Goal: Task Accomplishment & Management: Manage account settings

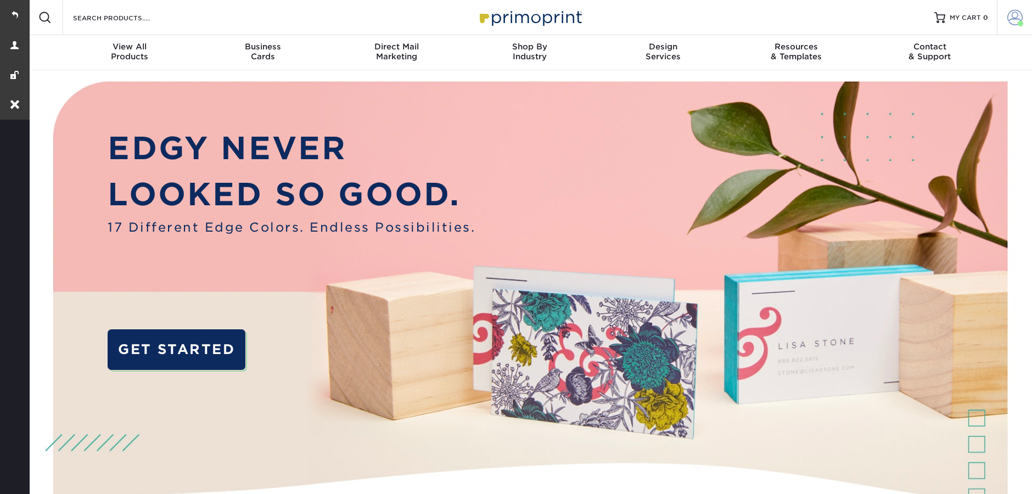
click at [1003, 13] on link "Account" at bounding box center [1014, 17] width 35 height 35
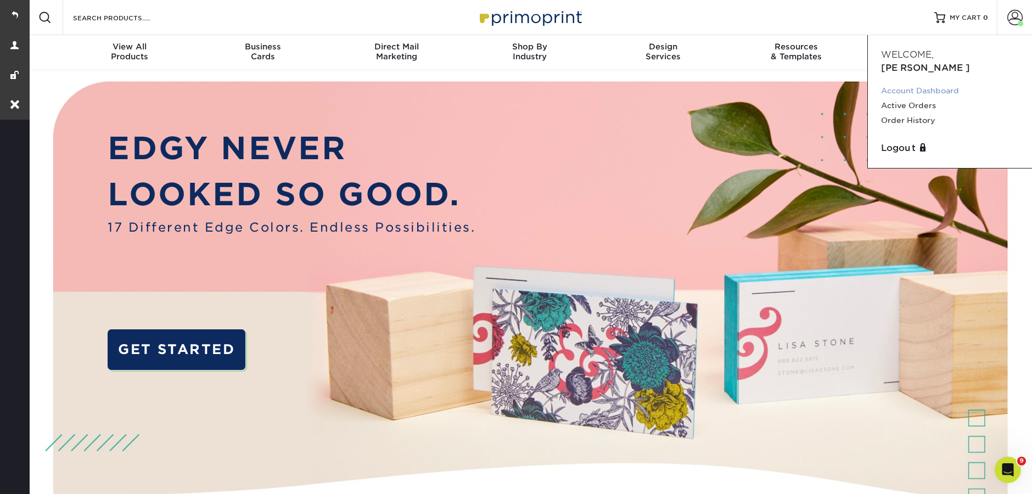
click at [943, 83] on link "Account Dashboard" at bounding box center [950, 90] width 138 height 15
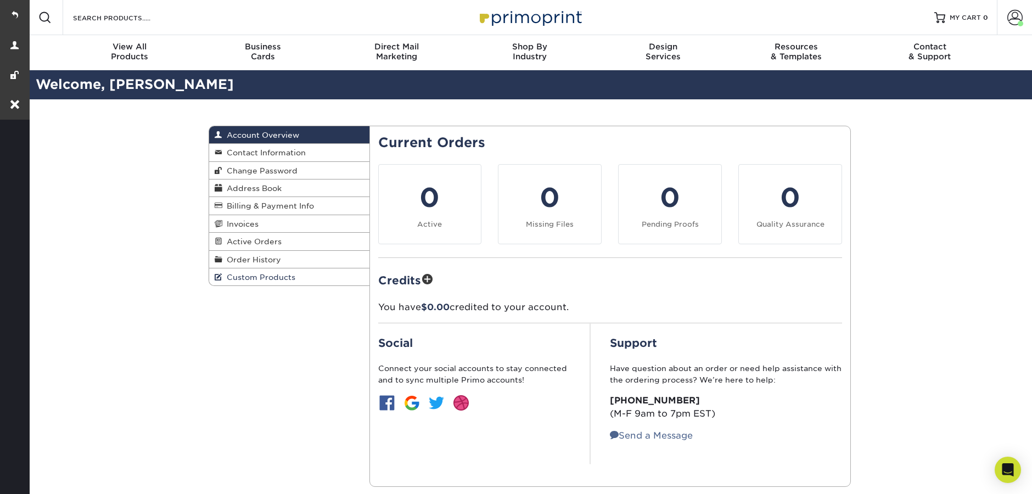
click at [302, 283] on link "Custom Products" at bounding box center [289, 276] width 160 height 17
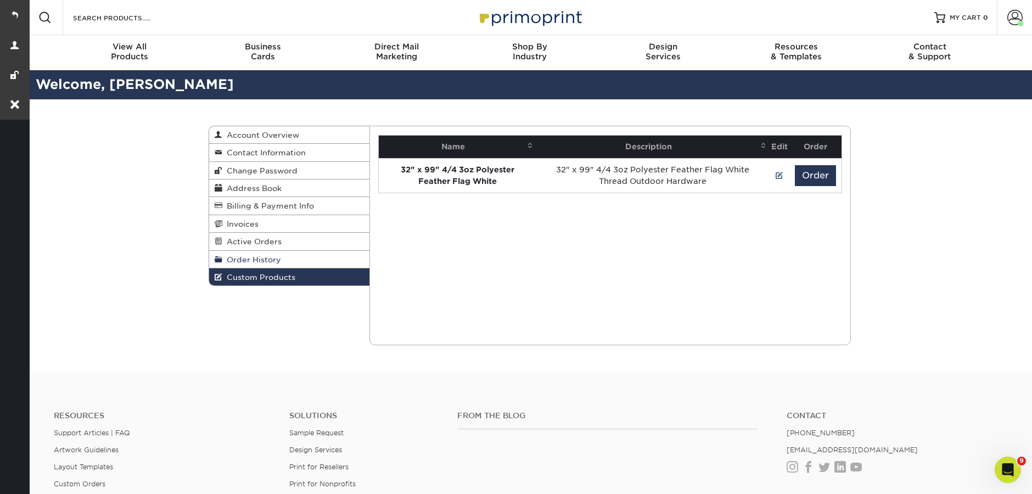
click at [295, 261] on link "Order History" at bounding box center [289, 260] width 160 height 18
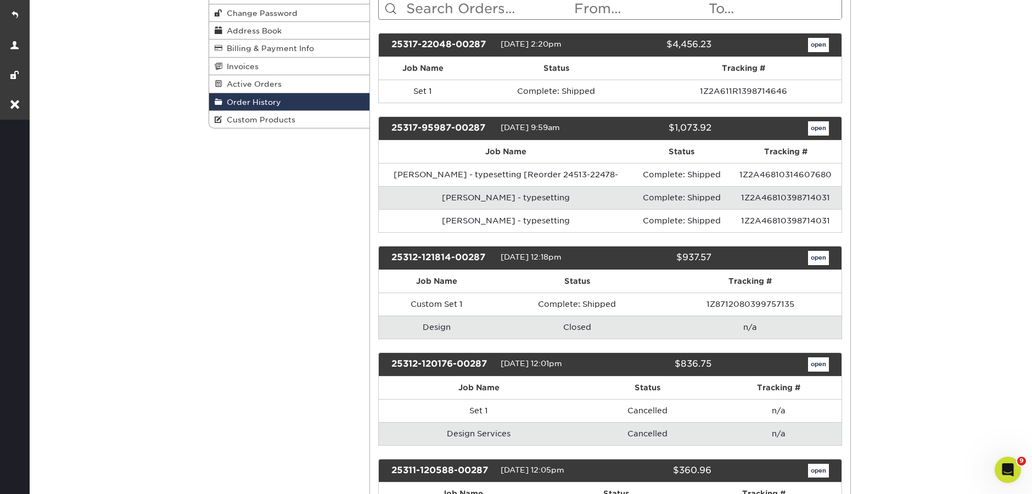
scroll to position [159, 0]
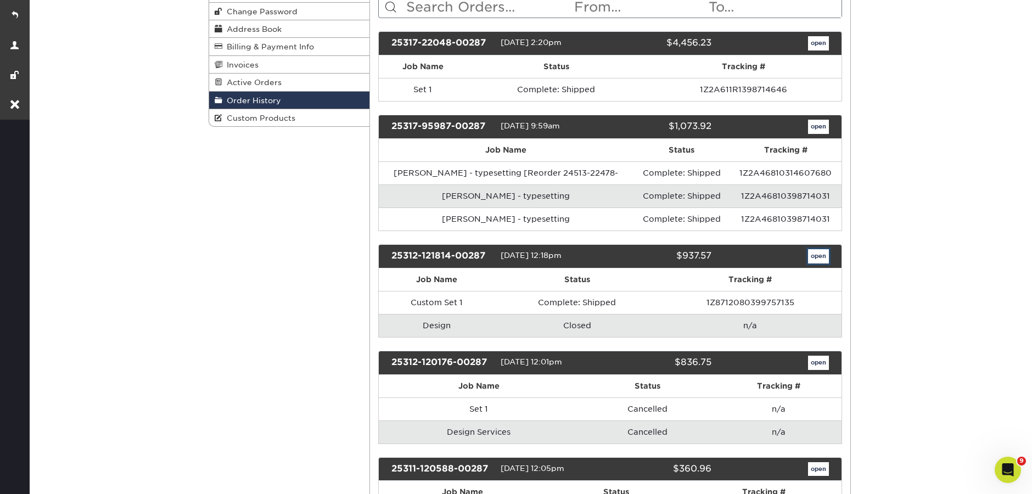
click at [820, 259] on link "open" at bounding box center [818, 256] width 21 height 14
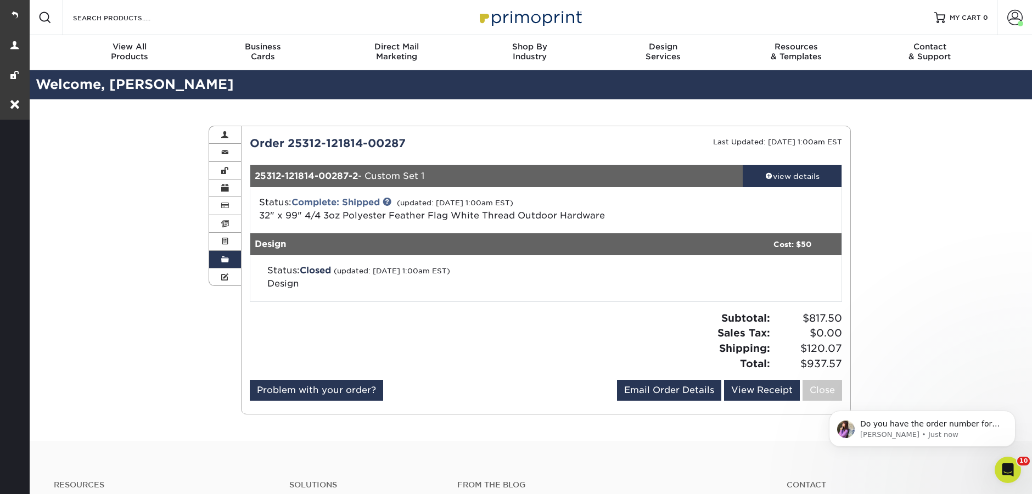
scroll to position [0, 0]
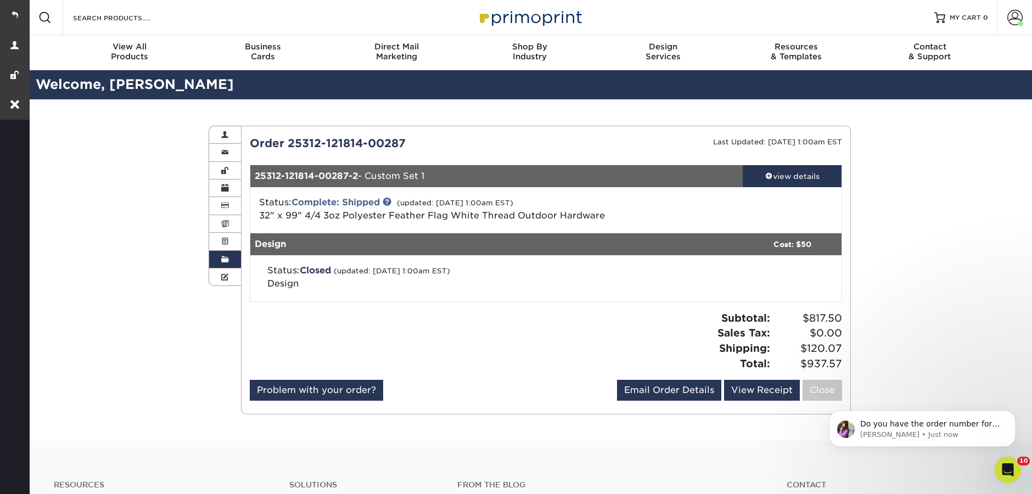
click at [221, 256] on link "Order History" at bounding box center [225, 260] width 32 height 18
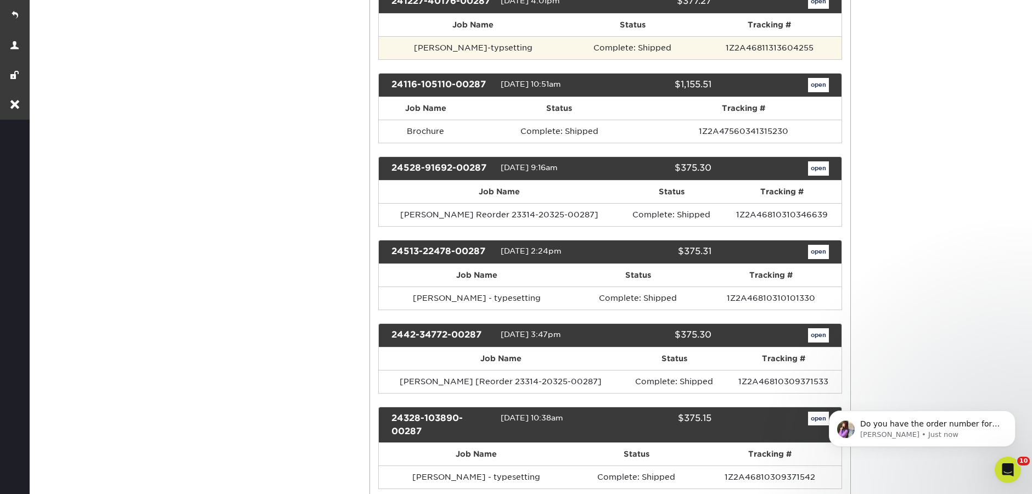
scroll to position [730, 0]
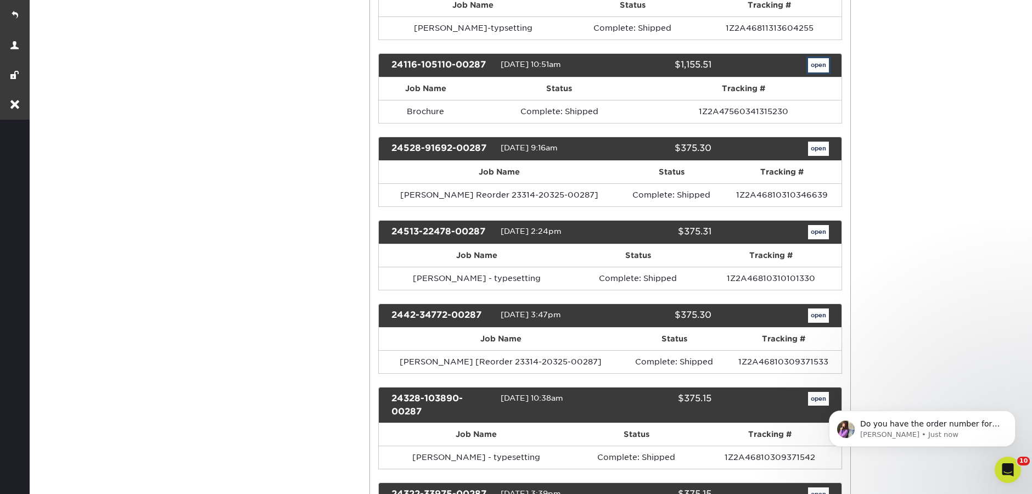
click at [820, 62] on link "open" at bounding box center [818, 65] width 21 height 14
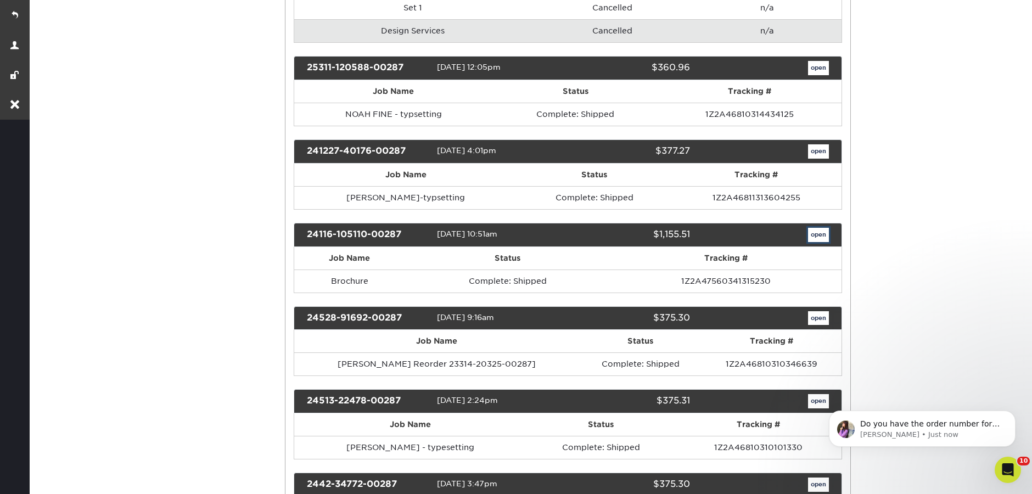
scroll to position [0, 0]
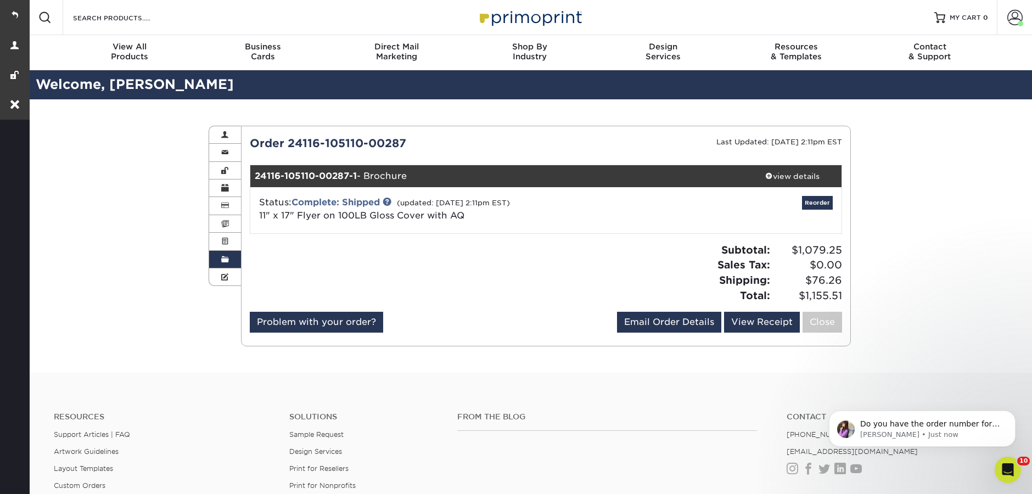
click at [231, 265] on link "Order History" at bounding box center [225, 260] width 32 height 18
